Goal: Obtain resource: Obtain resource

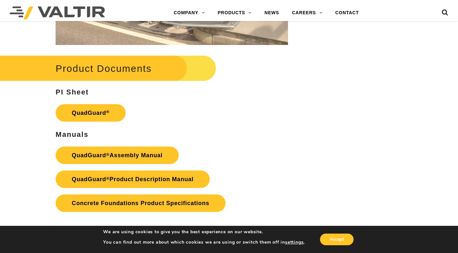
scroll to position [1261, 0]
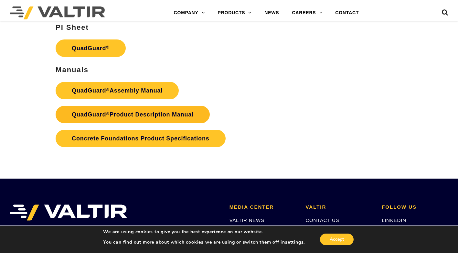
click at [116, 112] on link "QuadGuard ® Product Description Manual" at bounding box center [133, 114] width 154 height 17
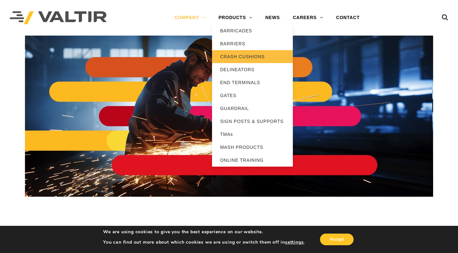
click at [243, 57] on link "CRASH CUSHIONS" at bounding box center [252, 56] width 81 height 13
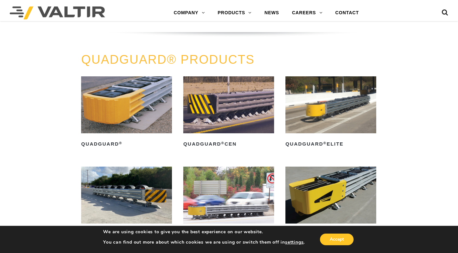
scroll to position [388, 0]
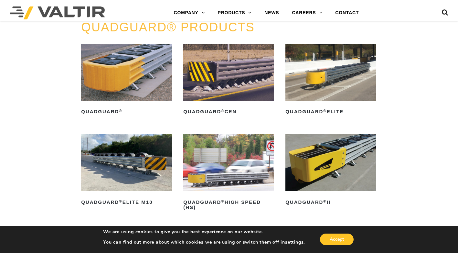
click at [121, 70] on img at bounding box center [126, 72] width 91 height 57
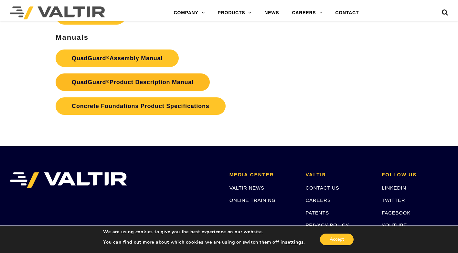
scroll to position [1228, 0]
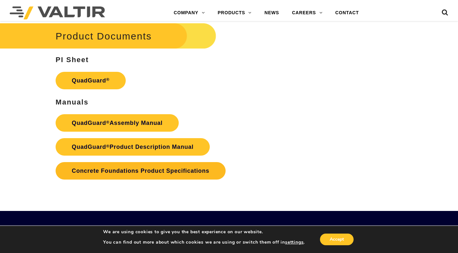
click at [121, 169] on link "Concrete Foundations Product Specifications" at bounding box center [141, 170] width 170 height 17
